Goal: Find specific page/section: Find specific page/section

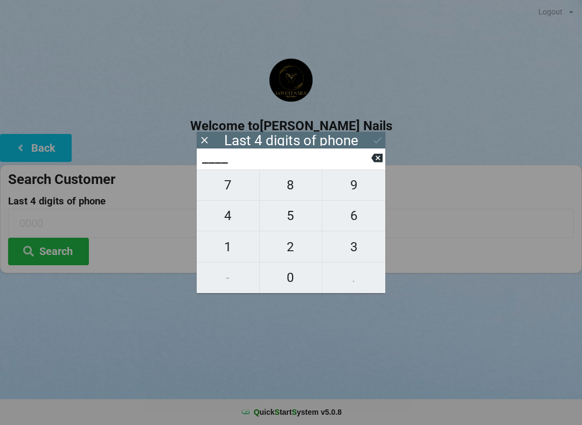
click at [228, 187] on span "7" at bounding box center [228, 185] width 62 height 23
type input "7___"
click at [301, 258] on span "2" at bounding box center [291, 247] width 62 height 23
type input "72__"
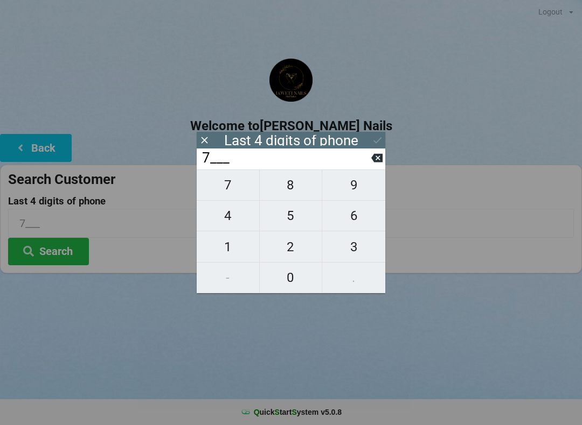
type input "72__"
click at [357, 222] on span "6" at bounding box center [353, 216] width 63 height 23
type input "726_"
click at [235, 222] on span "4" at bounding box center [228, 216] width 62 height 23
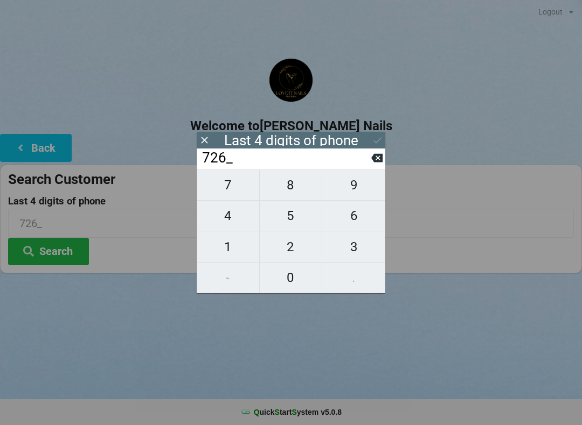
type input "7264"
click at [379, 142] on icon at bounding box center [377, 140] width 11 height 11
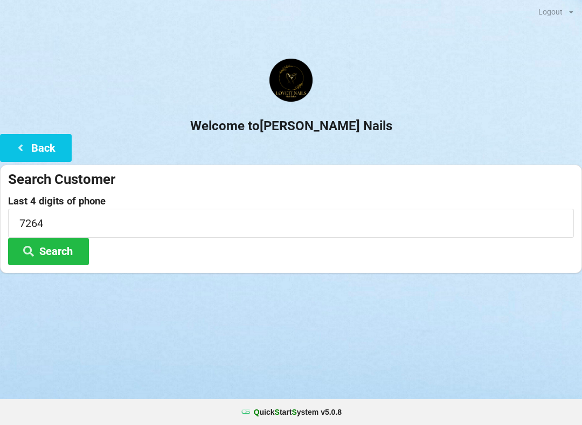
click at [53, 253] on button "Search" at bounding box center [48, 251] width 81 height 27
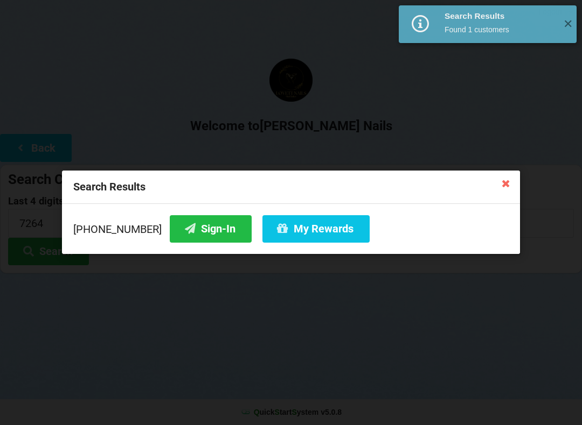
click at [303, 233] on button "My Rewards" at bounding box center [315, 228] width 107 height 27
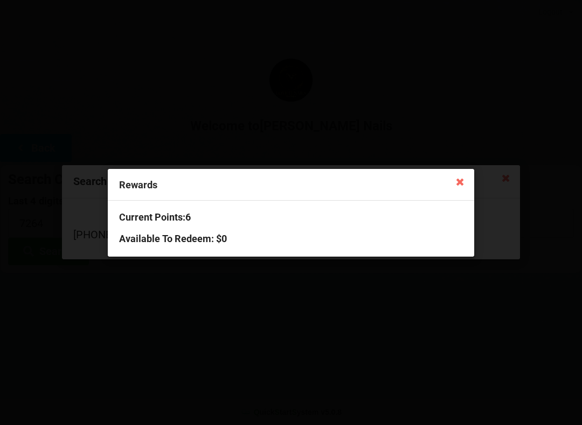
click at [456, 182] on icon at bounding box center [459, 181] width 17 height 17
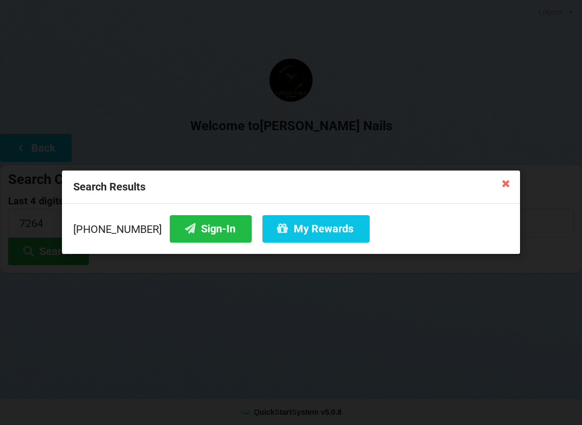
click at [494, 182] on div "Search Results" at bounding box center [291, 187] width 458 height 33
click at [498, 180] on icon at bounding box center [505, 183] width 17 height 17
